Goal: Navigation & Orientation: Find specific page/section

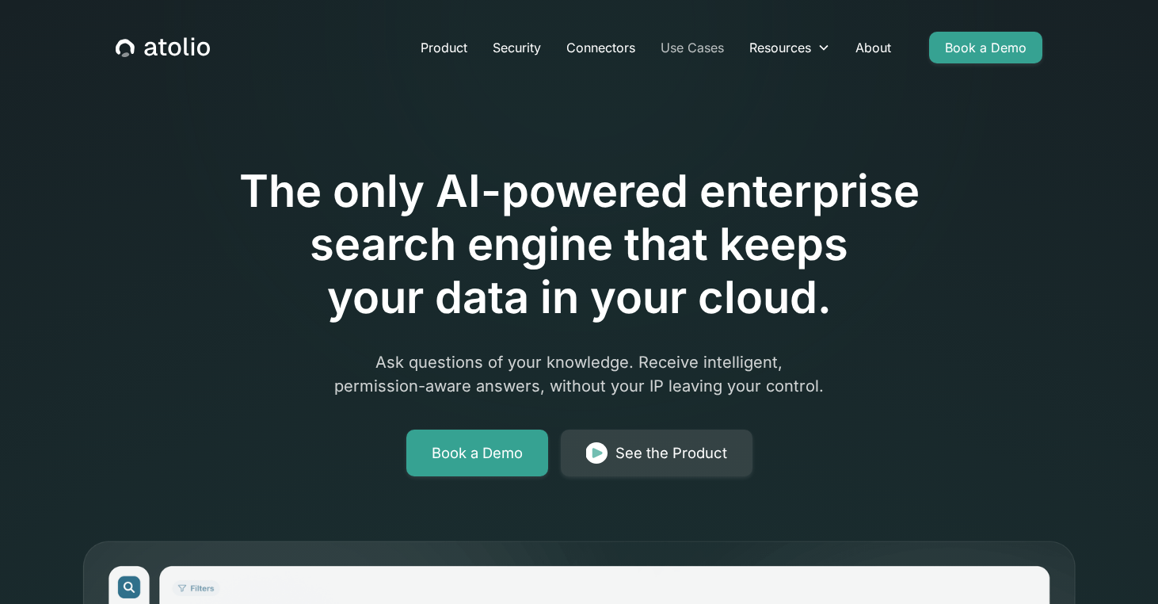
click at [711, 48] on link "Use Cases" at bounding box center [692, 48] width 89 height 32
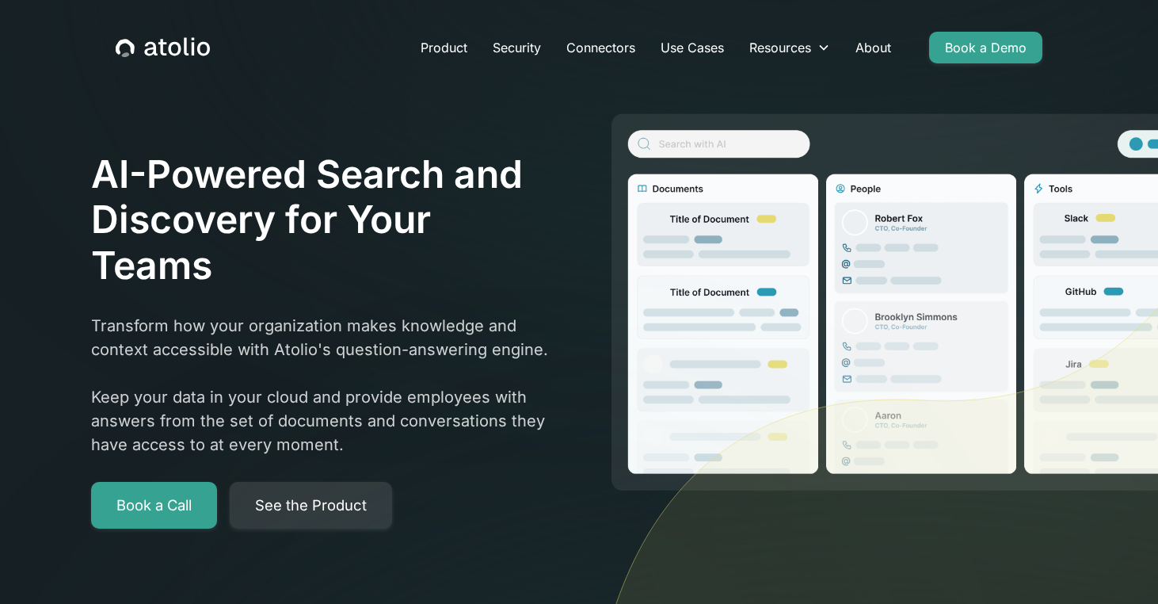
click at [171, 50] on icon "home" at bounding box center [163, 47] width 94 height 21
